Goal: Task Accomplishment & Management: Use online tool/utility

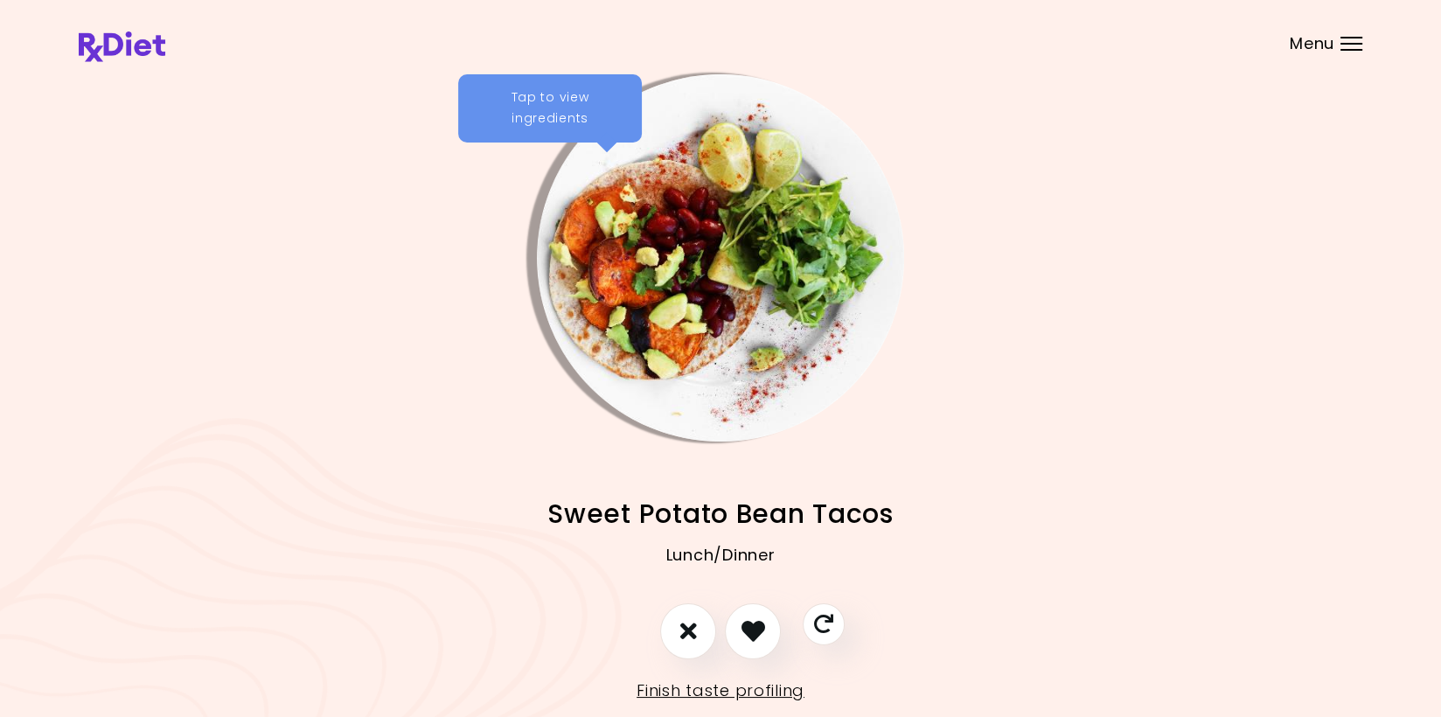
click at [1343, 45] on div "Menu" at bounding box center [1351, 44] width 22 height 14
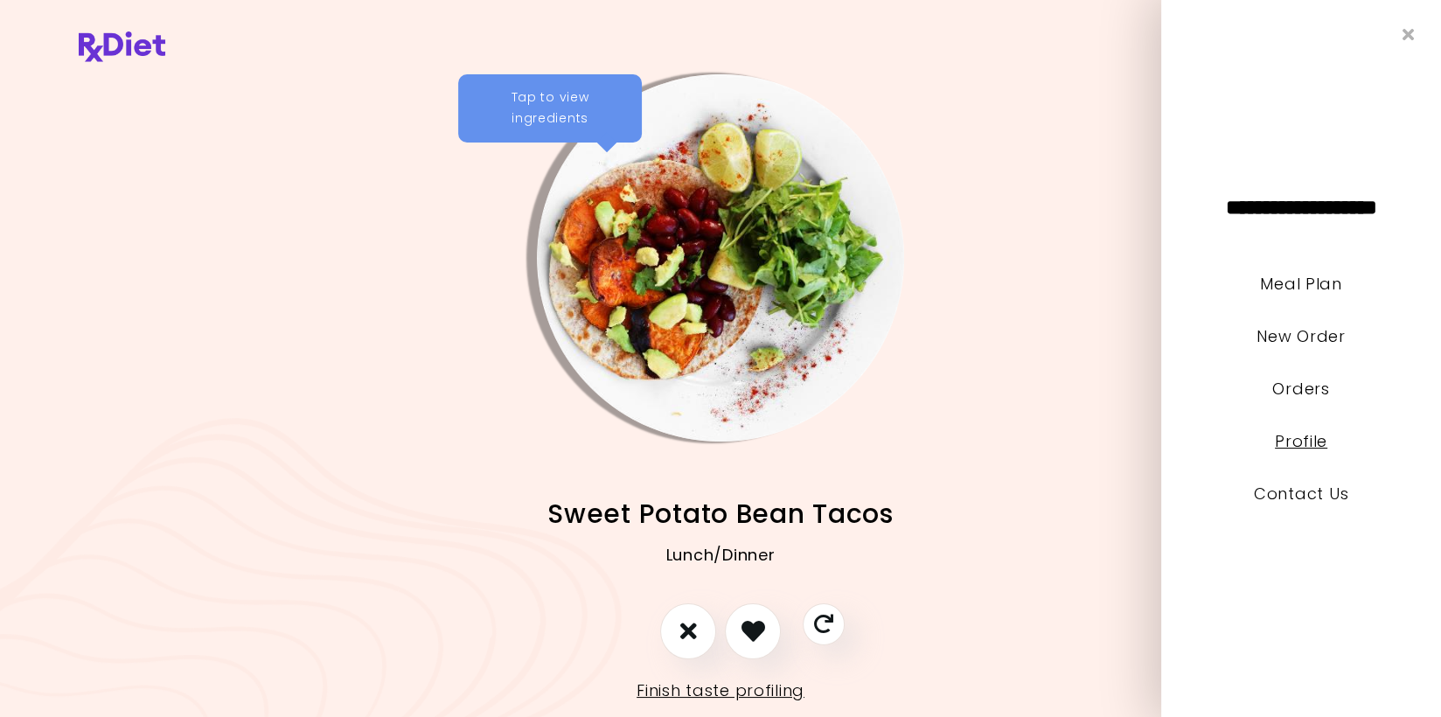
click at [1284, 442] on link "Profile" at bounding box center [1301, 441] width 52 height 22
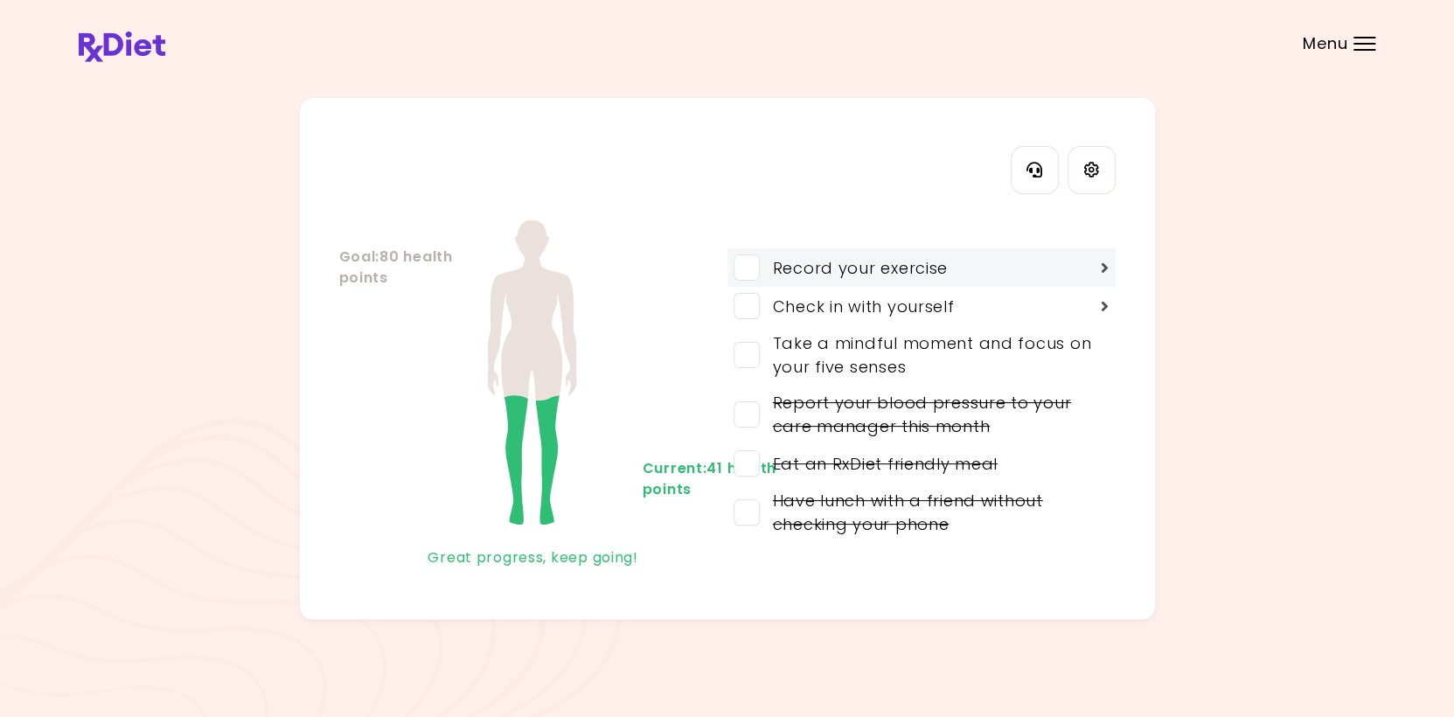
click at [1087, 264] on div "Record your exercise" at bounding box center [921, 267] width 388 height 38
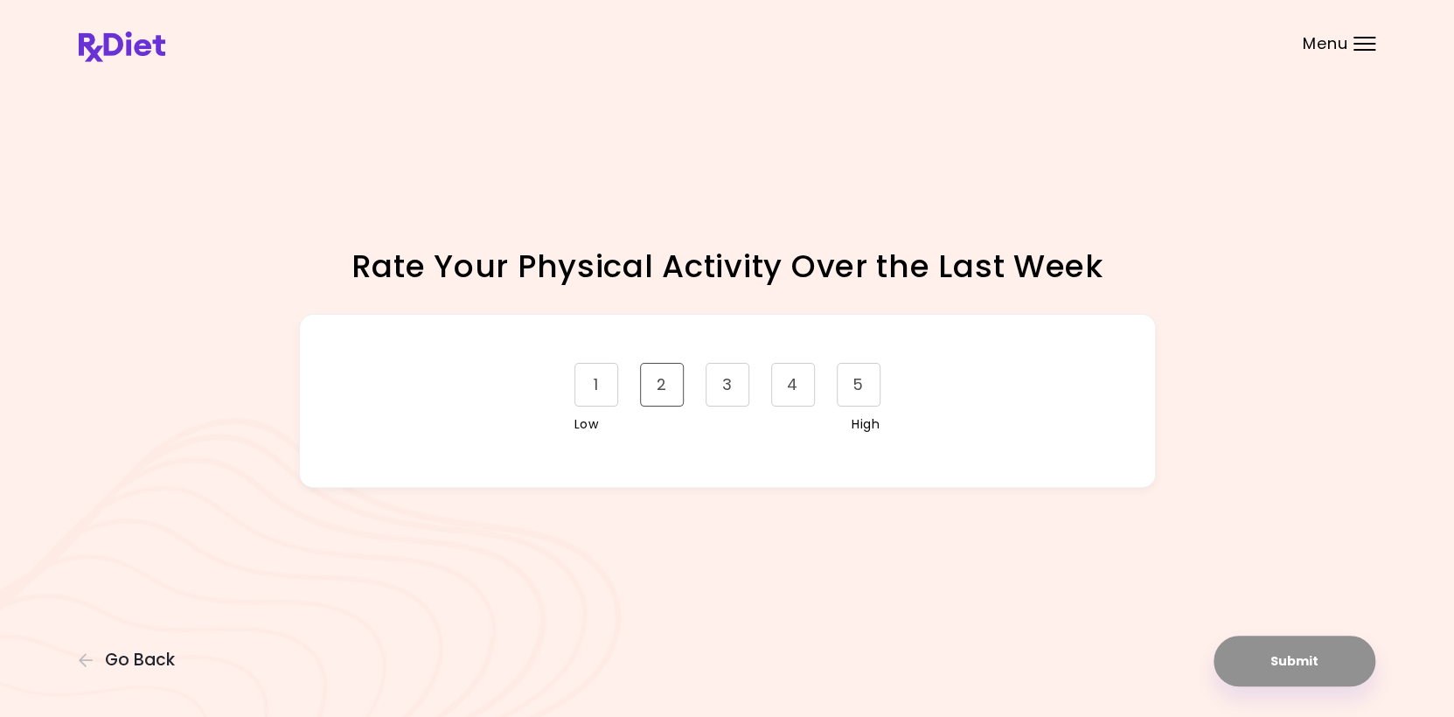
click at [668, 384] on div "2" at bounding box center [662, 385] width 44 height 44
click at [1273, 652] on button "Submit" at bounding box center [1295, 661] width 162 height 51
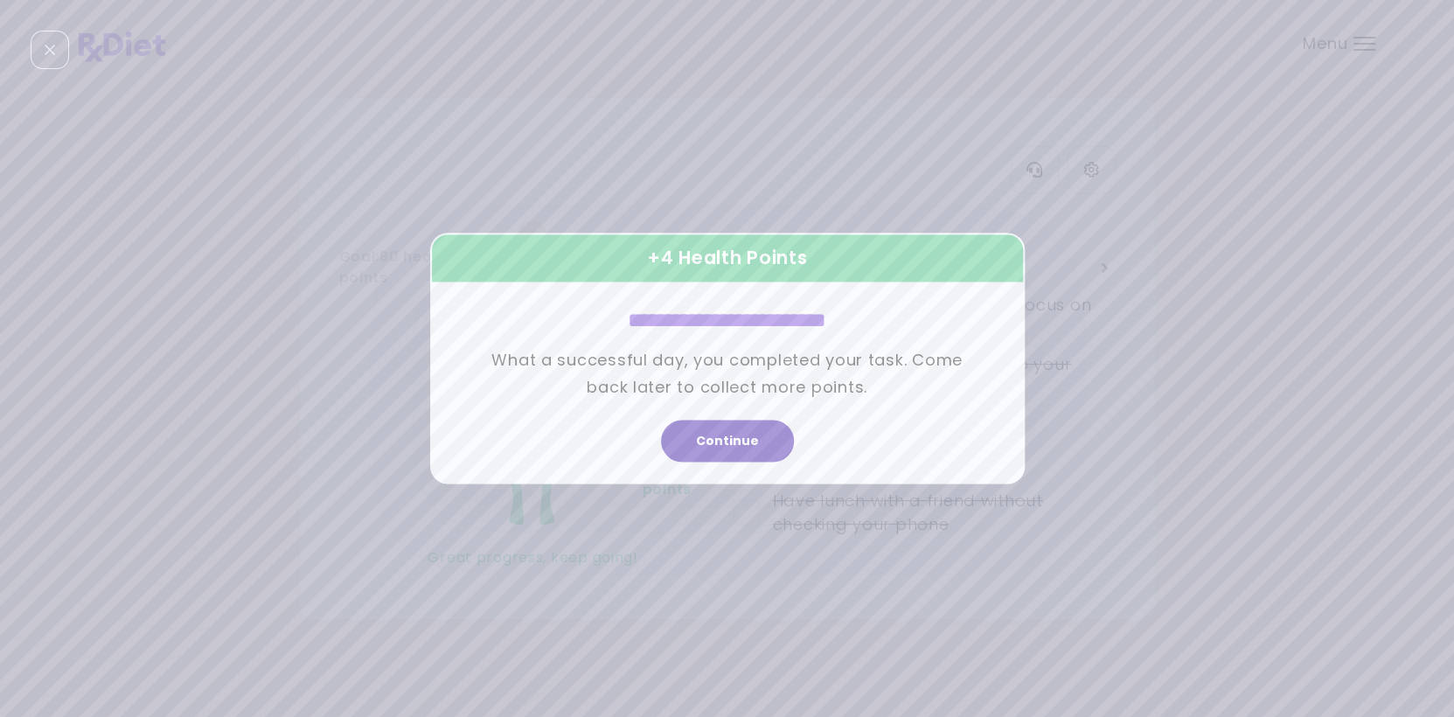
click at [733, 436] on button "Continue" at bounding box center [727, 442] width 133 height 42
